Goal: Check status: Check status

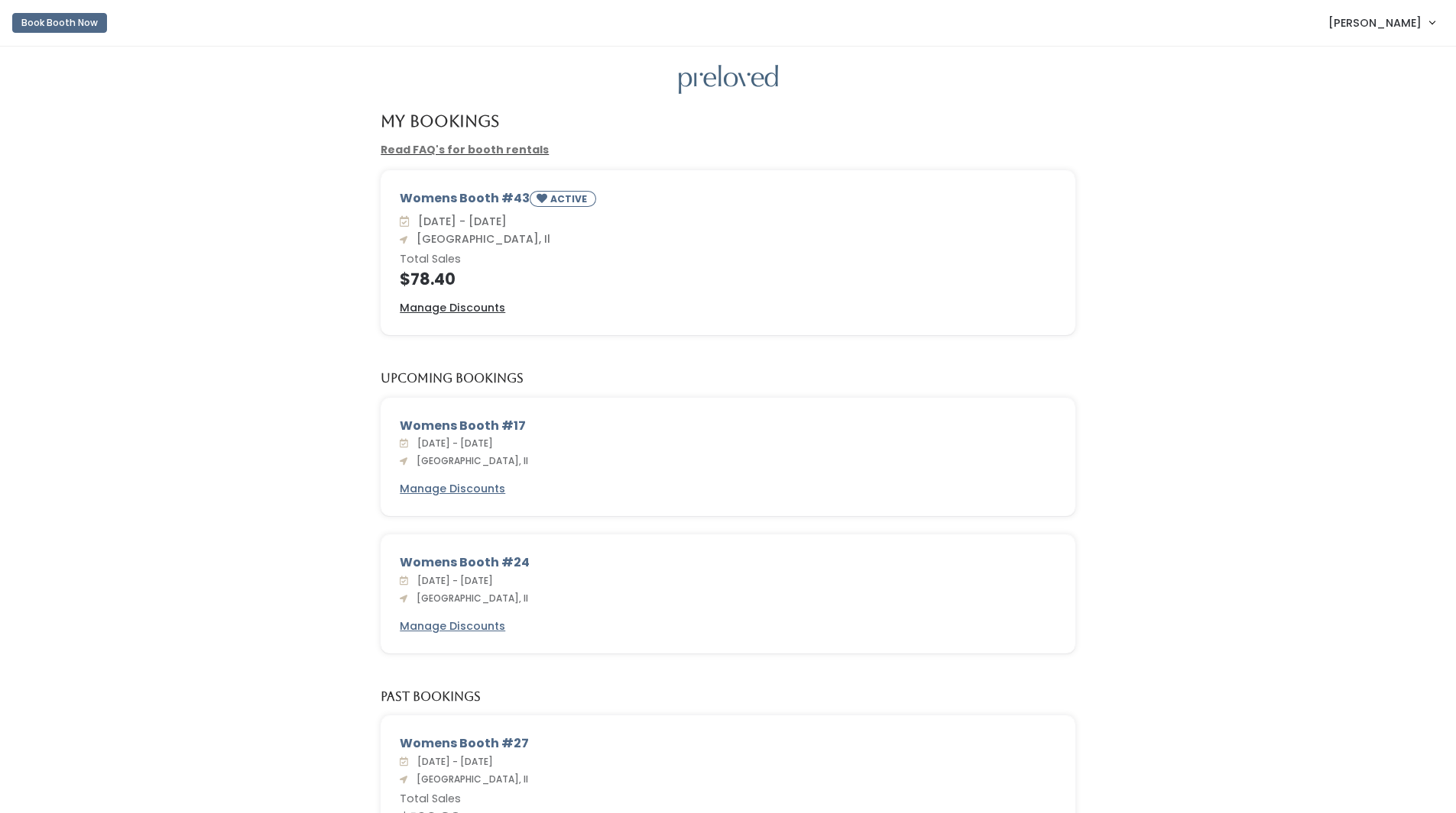
drag, startPoint x: 402, startPoint y: 279, endPoint x: 478, endPoint y: 283, distance: 76.1
click at [478, 283] on h4 "$78.40" at bounding box center [728, 279] width 656 height 17
click at [478, 282] on h4 "$78.40" at bounding box center [728, 279] width 656 height 17
